Goal: Use online tool/utility: Utilize a website feature to perform a specific function

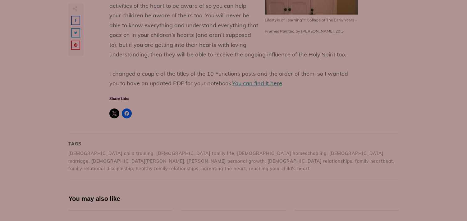
scroll to position [1366, 0]
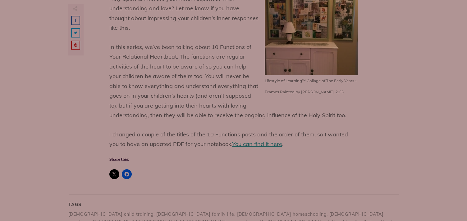
click at [232, 141] on span "You can find it here" at bounding box center [257, 144] width 50 height 7
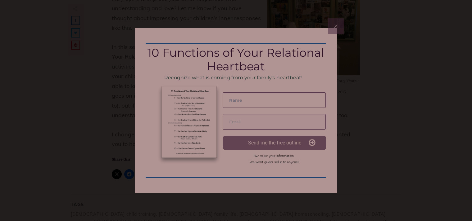
click at [245, 102] on input "text" at bounding box center [274, 101] width 103 height 16
type input "Natalie Palmer"
click at [257, 123] on input "email" at bounding box center [274, 122] width 103 height 16
type input "natalie.c.palmer@gmail.com"
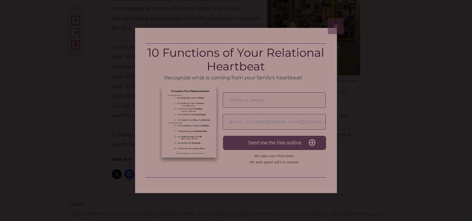
click at [265, 147] on button "Send me the free outline" at bounding box center [274, 143] width 103 height 14
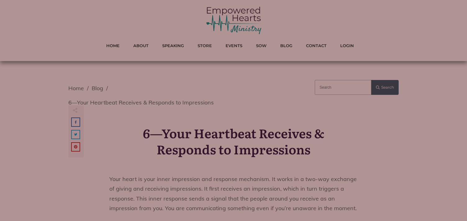
scroll to position [4, 0]
click at [334, 91] on input "search" at bounding box center [342, 88] width 56 height 15
click at [336, 90] on input "search" at bounding box center [342, 88] width 56 height 15
type input "5"
click at [371, 81] on button "Search" at bounding box center [384, 88] width 27 height 15
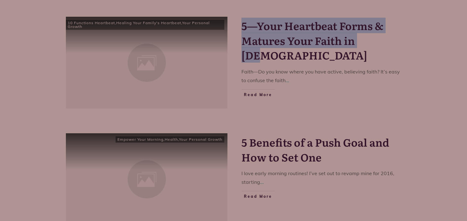
scroll to position [1026, 0]
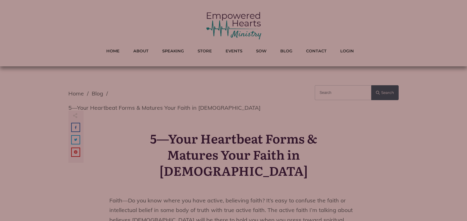
click at [336, 94] on input "search" at bounding box center [342, 92] width 56 height 15
type input "1"
click at [371, 85] on button "Search" at bounding box center [384, 92] width 27 height 15
click at [337, 97] on input "1" at bounding box center [342, 92] width 56 height 15
type input "heartbeat"
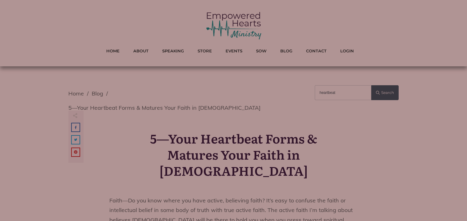
click at [371, 85] on button "Search" at bounding box center [384, 92] width 27 height 15
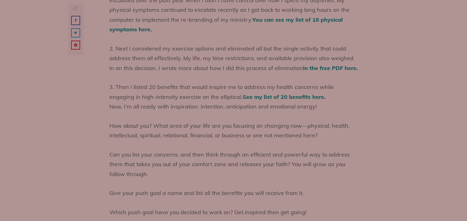
scroll to position [1741, 0]
click at [242, 94] on span "See my list of 20 benefits here" at bounding box center [282, 97] width 81 height 7
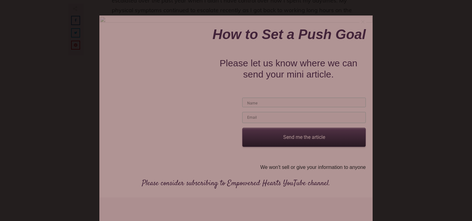
click at [259, 105] on input "text" at bounding box center [304, 103] width 124 height 10
type input "[PERSON_NAME]"
click at [272, 121] on input "email" at bounding box center [304, 117] width 124 height 11
type input "nataliepalmercoupons@gmail.com"
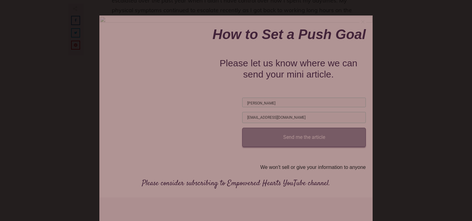
click at [281, 141] on button "Send me the article" at bounding box center [304, 137] width 124 height 19
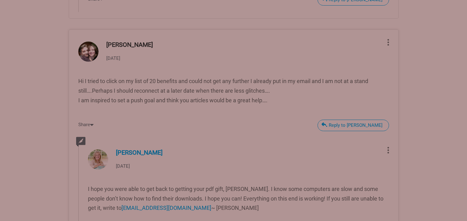
scroll to position [2533, 0]
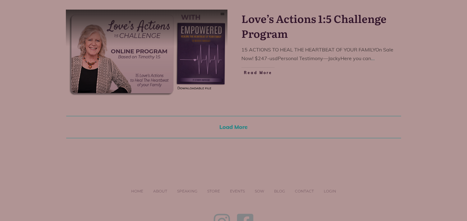
scroll to position [1153, 0]
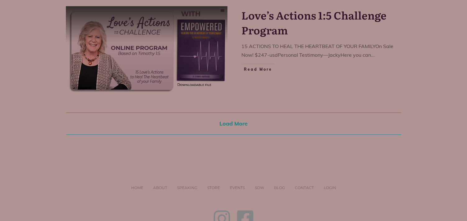
click at [241, 123] on span "Load More" at bounding box center [234, 123] width 320 height 7
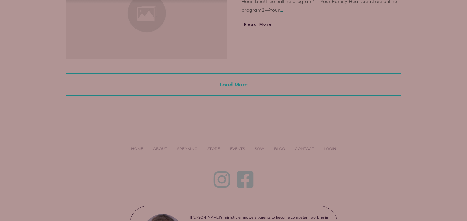
scroll to position [2362, 0]
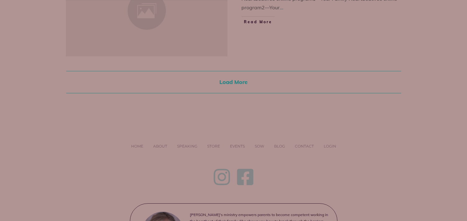
click at [231, 79] on span "Load More" at bounding box center [234, 82] width 320 height 7
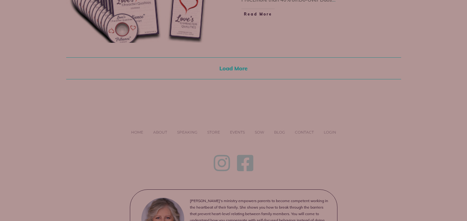
scroll to position [3547, 0]
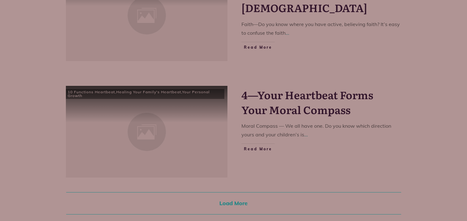
scroll to position [1120, 0]
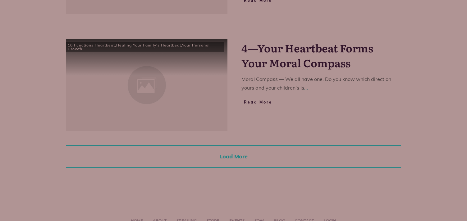
click at [240, 160] on span "Load More" at bounding box center [234, 156] width 320 height 7
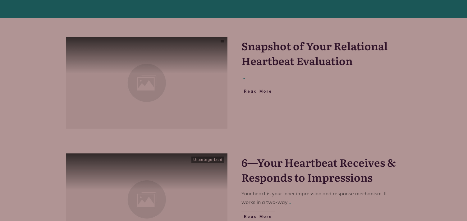
scroll to position [77, 0]
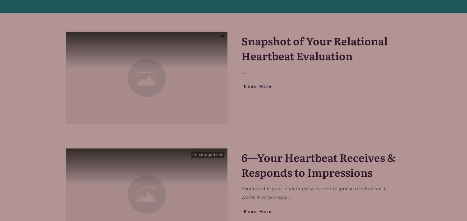
click at [307, 43] on link "Snapshot of Your Relational Heartbeat Evaluation" at bounding box center [314, 48] width 146 height 30
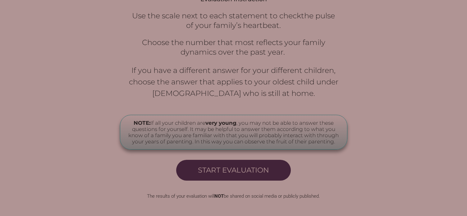
scroll to position [306, 0]
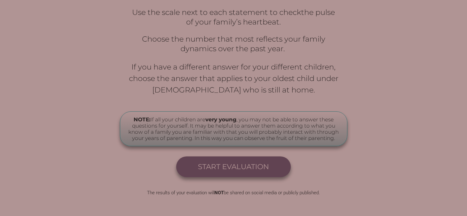
click at [250, 163] on span "Start Evaluation" at bounding box center [233, 167] width 71 height 9
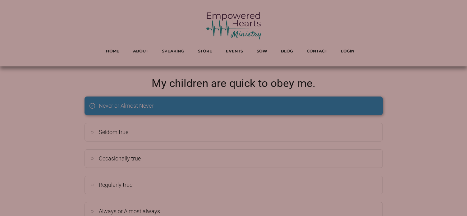
scroll to position [27, 0]
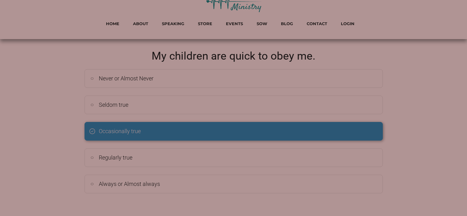
click at [205, 134] on div "Occasionally true" at bounding box center [233, 131] width 288 height 9
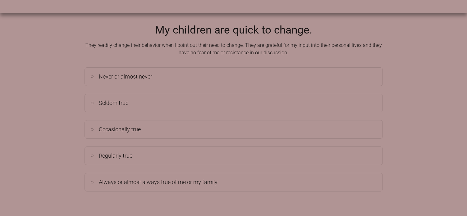
scroll to position [53, 0]
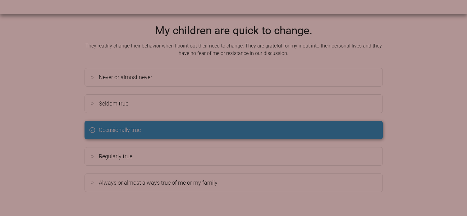
click at [204, 131] on div "Occasionally true" at bounding box center [233, 130] width 288 height 9
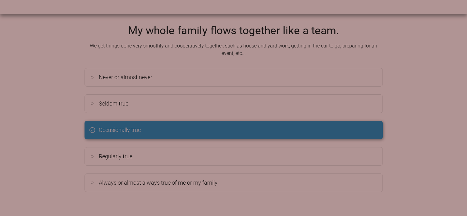
click at [203, 128] on div "Occasionally true" at bounding box center [233, 130] width 288 height 9
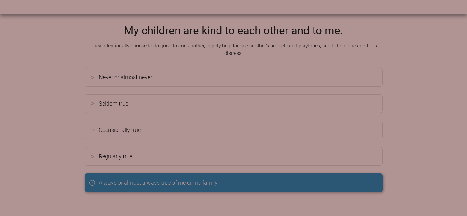
click at [201, 185] on span "Always or almost always true of me or my family" at bounding box center [158, 182] width 119 height 7
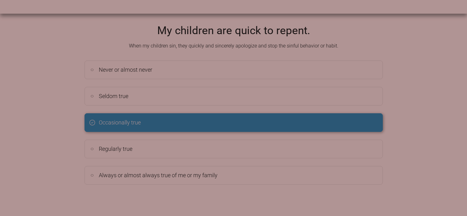
click at [202, 128] on div "Occasionally true" at bounding box center [233, 123] width 297 height 18
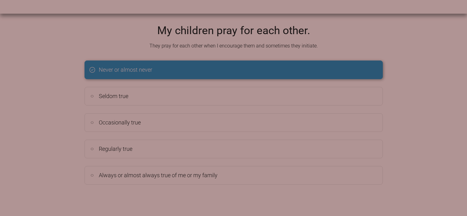
click at [209, 76] on div "Never or almost never" at bounding box center [233, 70] width 297 height 18
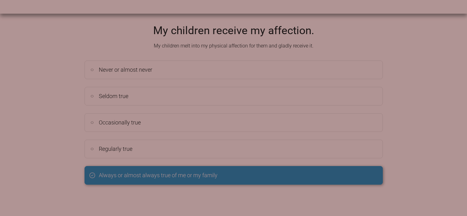
click at [200, 176] on span "Always or almost always true of me or my family" at bounding box center [158, 175] width 119 height 7
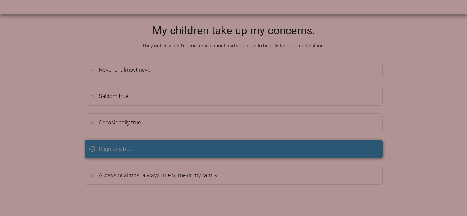
click at [200, 150] on div "Regularly true" at bounding box center [233, 149] width 288 height 9
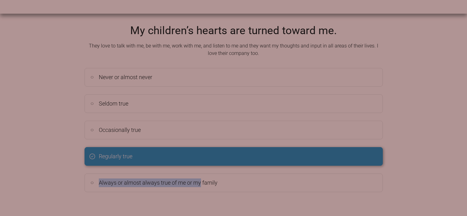
drag, startPoint x: 201, startPoint y: 183, endPoint x: 213, endPoint y: 158, distance: 28.3
click at [213, 158] on div "Never or almost never Seldom true Occasionally true Regularly true Always or al…" at bounding box center [233, 130] width 298 height 124
click at [210, 154] on div "Regularly true" at bounding box center [233, 156] width 288 height 9
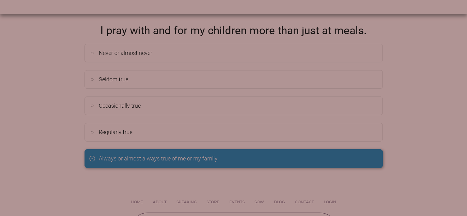
click at [211, 159] on span "Always or almost always true of me or my family" at bounding box center [158, 158] width 119 height 7
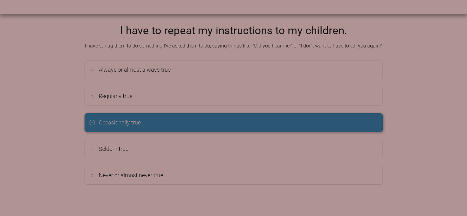
click at [202, 126] on div "Occasionally true" at bounding box center [233, 122] width 288 height 9
click at [202, 123] on div "Occasionally true" at bounding box center [233, 122] width 288 height 9
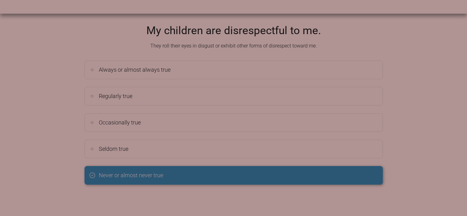
click at [201, 176] on div "Never or almost never true" at bounding box center [233, 175] width 288 height 9
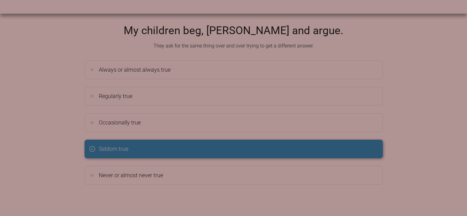
click at [198, 153] on div "Seldom true" at bounding box center [233, 149] width 288 height 9
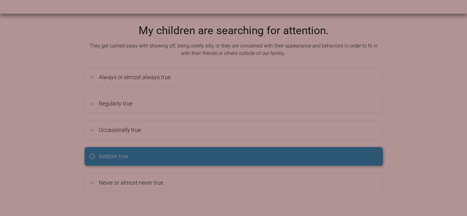
click at [199, 154] on div "Seldom true" at bounding box center [233, 156] width 288 height 9
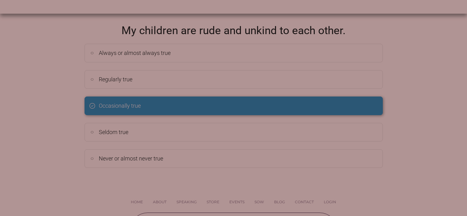
click at [205, 110] on div "Occasionally true" at bounding box center [233, 106] width 297 height 18
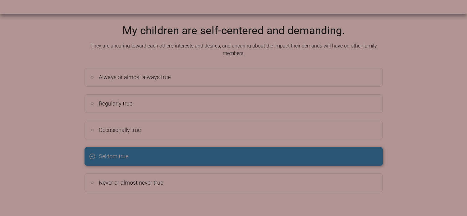
click at [202, 153] on div "Seldom true" at bounding box center [233, 156] width 288 height 9
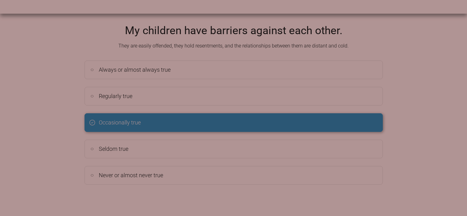
click at [202, 128] on div "Occasionally true" at bounding box center [233, 123] width 297 height 18
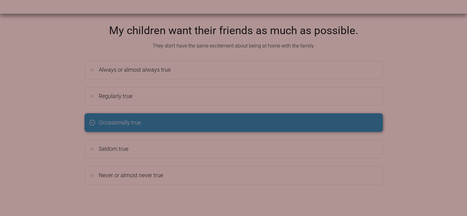
click at [202, 125] on div "Occasionally true" at bounding box center [233, 122] width 288 height 9
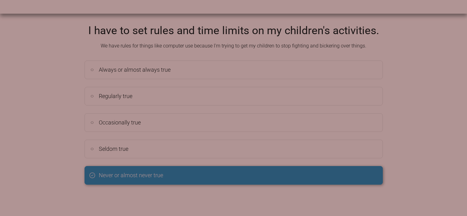
click at [210, 172] on div "Never or almost never true" at bounding box center [233, 175] width 288 height 9
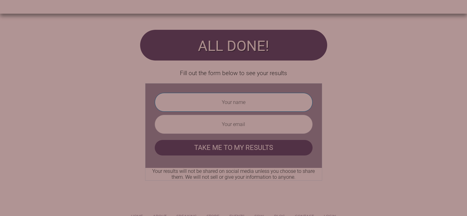
click at [231, 107] on input "text" at bounding box center [234, 102] width 158 height 19
type input "Natalie Palmer"
click at [222, 127] on input "email" at bounding box center [234, 124] width 158 height 19
type input "nataliepalmercoupons@gmail.com"
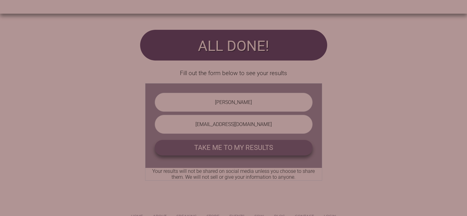
click at [228, 150] on span "TAKE ME TO MY RESULTS" at bounding box center [233, 148] width 79 height 8
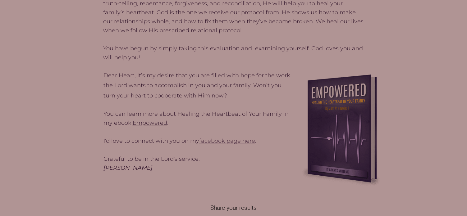
scroll to position [1035, 0]
